Goal: Task Accomplishment & Management: Complete application form

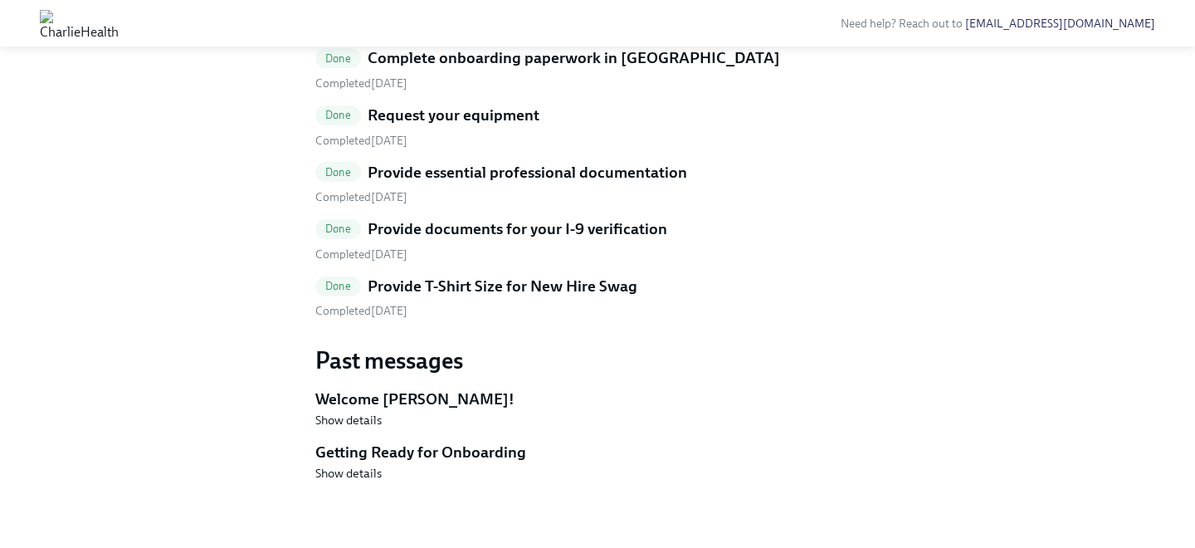
scroll to position [1167, 0]
click at [440, 297] on h5 "Provide T-Shirt Size for New Hire Swag" at bounding box center [503, 287] width 270 height 22
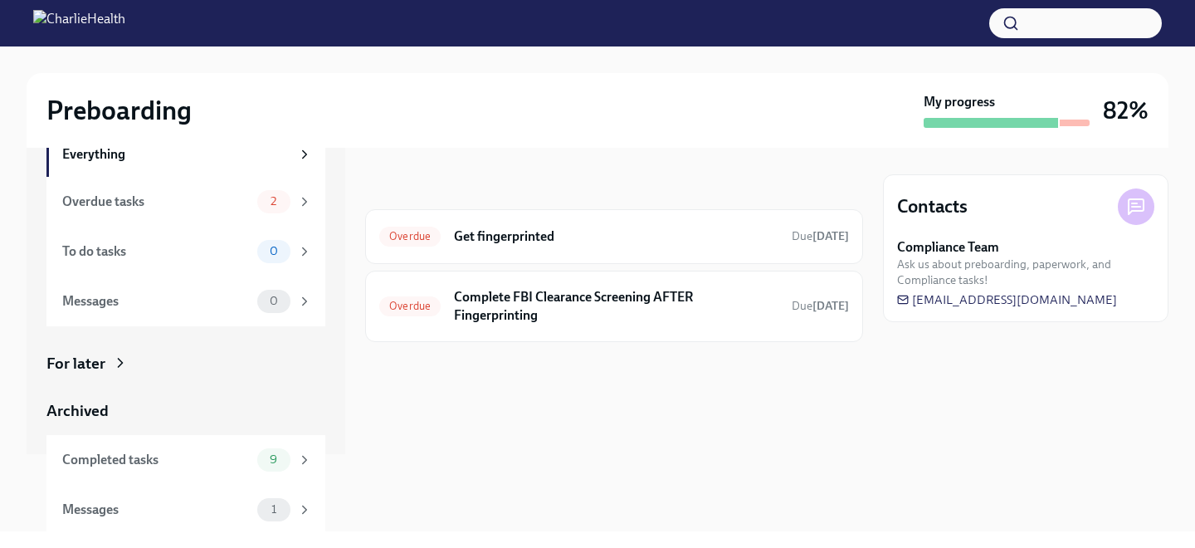
scroll to position [80, 0]
click at [251, 453] on div "Completed tasks 9" at bounding box center [187, 457] width 250 height 23
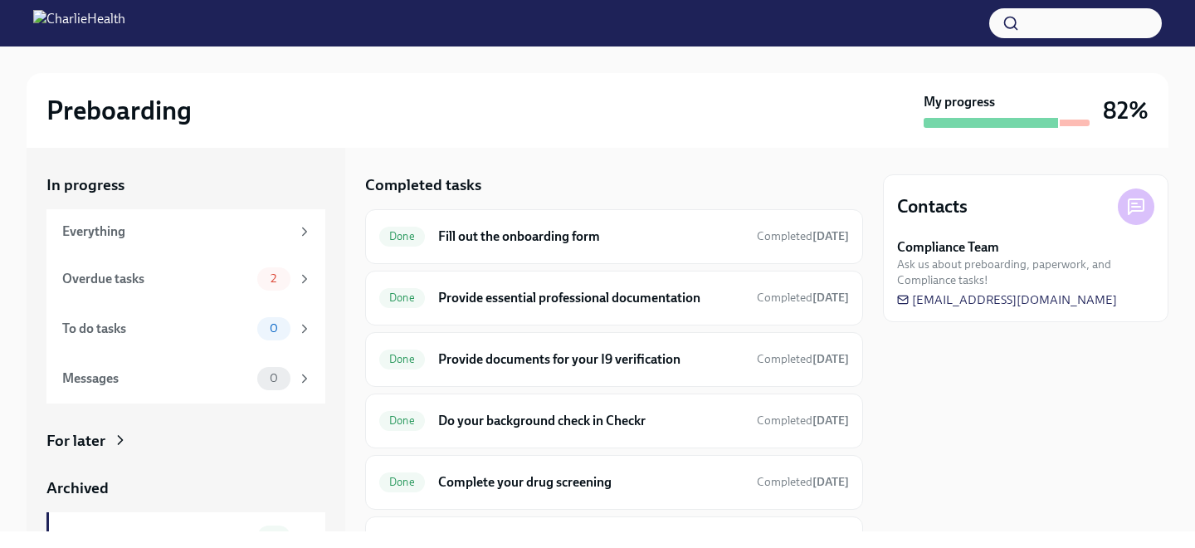
click at [447, 238] on h6 "Fill out the onboarding form" at bounding box center [590, 236] width 305 height 18
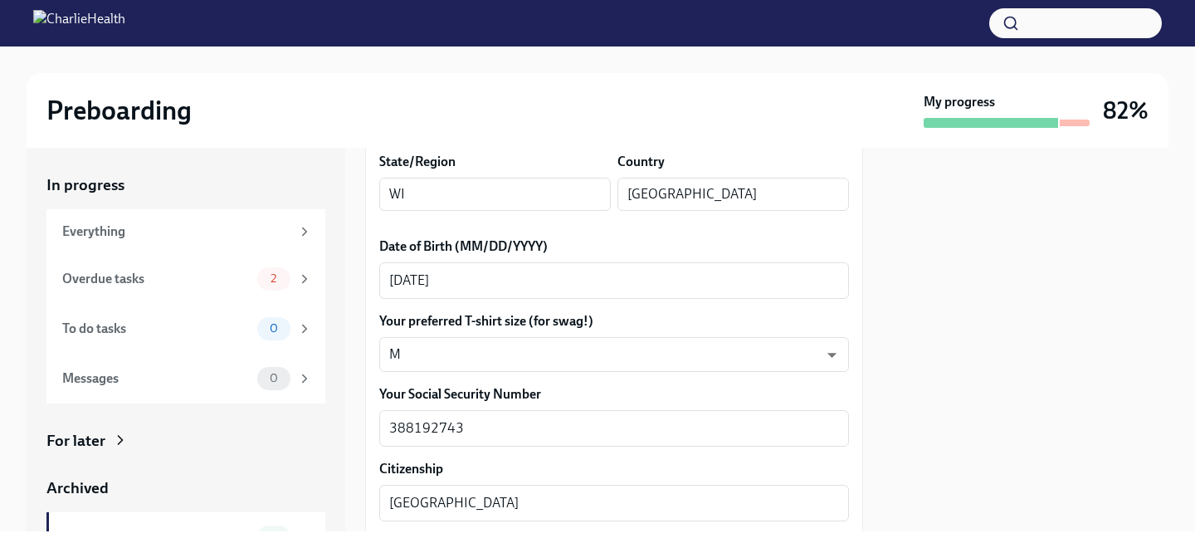
scroll to position [739, 0]
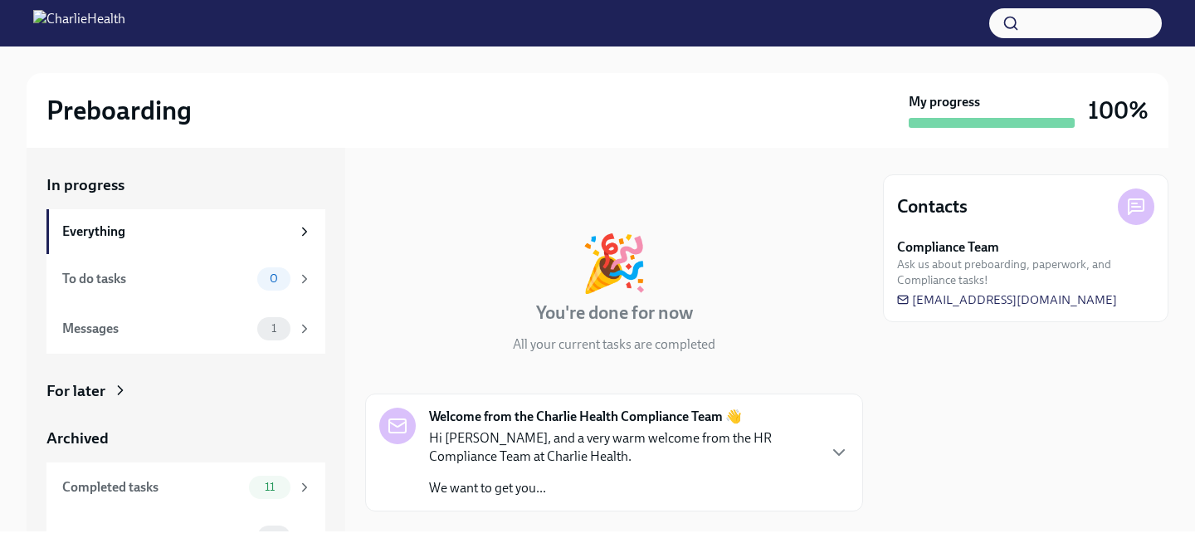
scroll to position [32, 0]
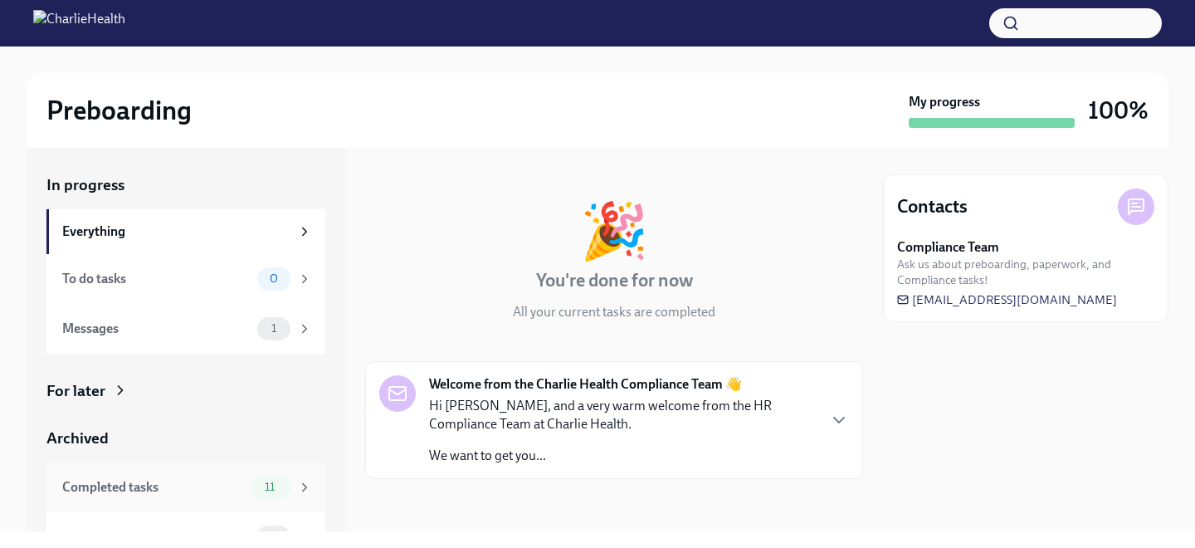
click at [276, 499] on div "Completed tasks 11" at bounding box center [185, 487] width 279 height 50
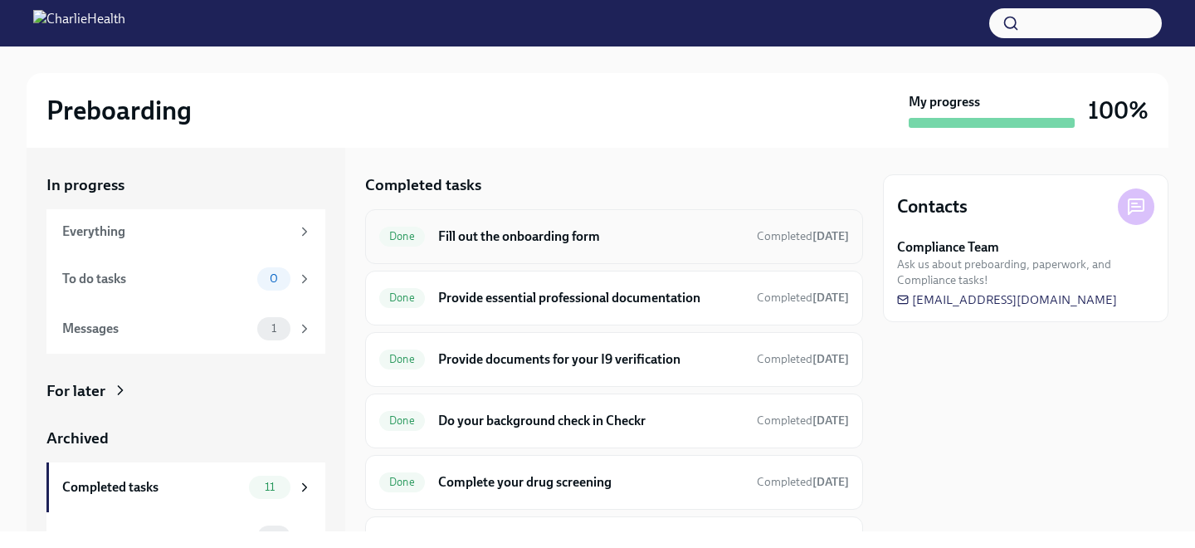
click at [443, 242] on h6 "Fill out the onboarding form" at bounding box center [590, 236] width 305 height 18
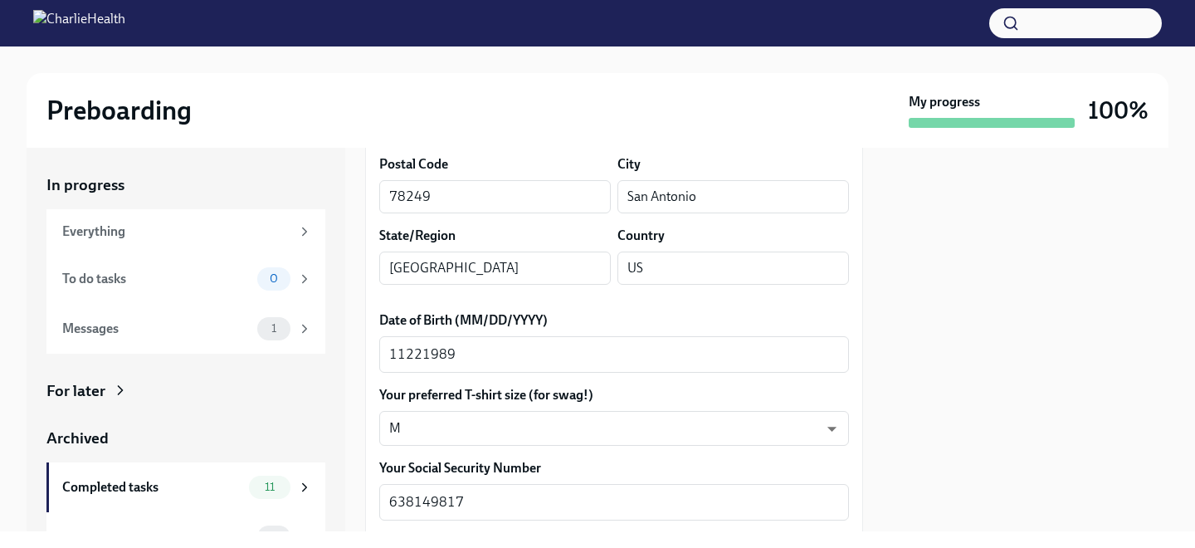
scroll to position [664, 0]
